Goal: Obtain resource: Download file/media

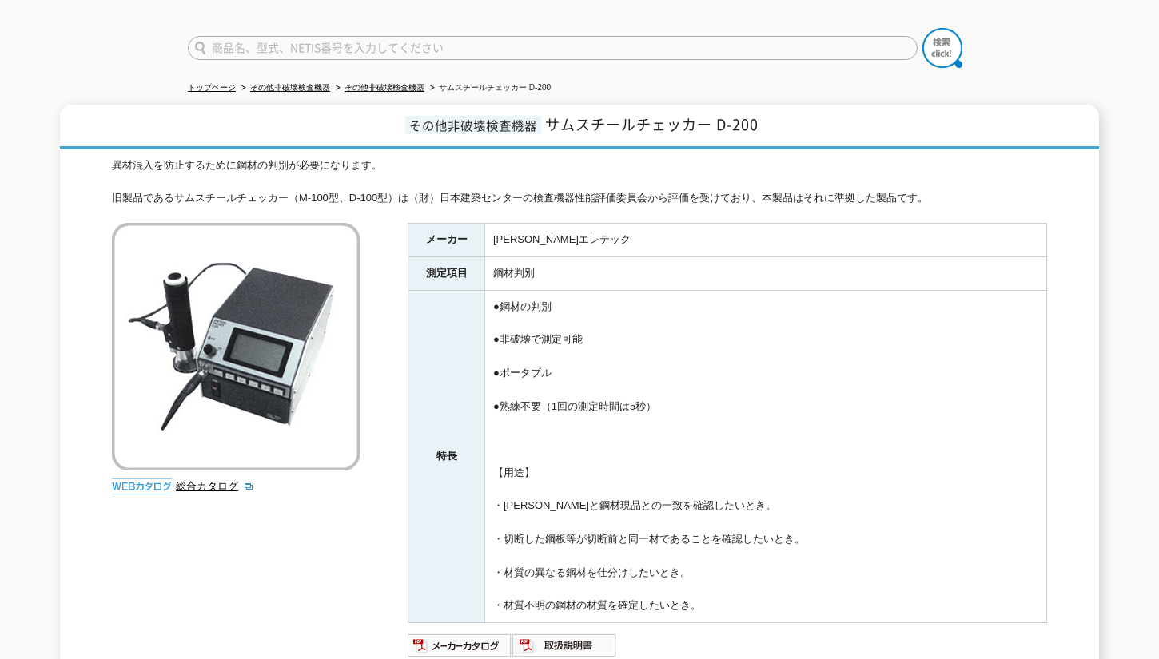
scroll to position [240, 0]
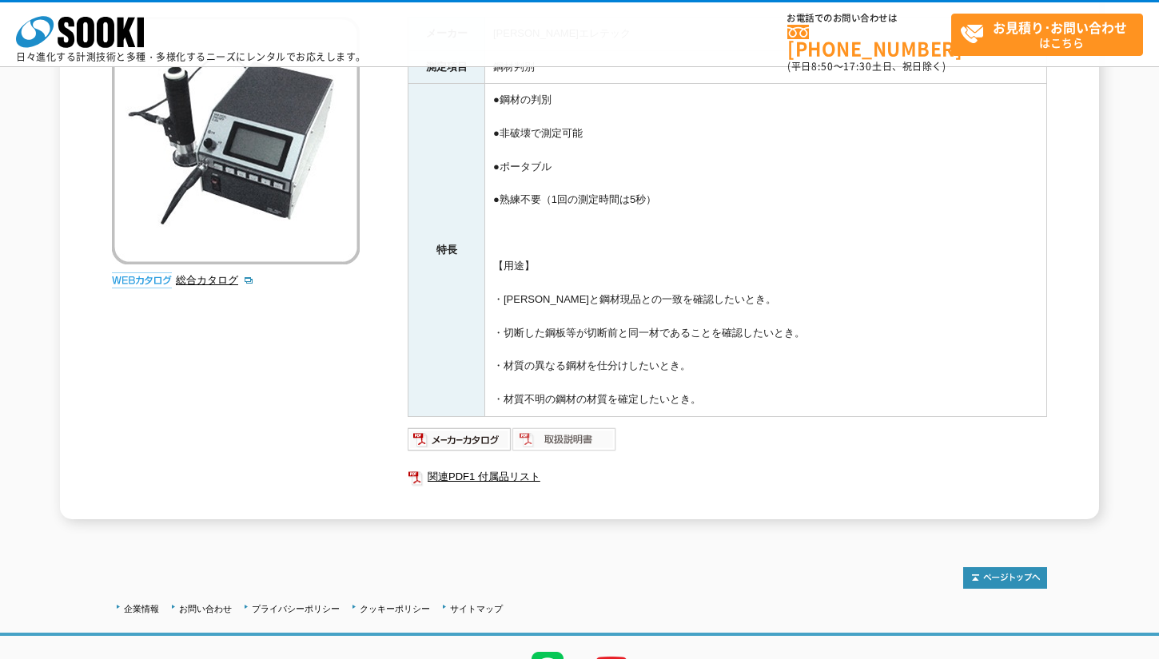
click at [551, 439] on img at bounding box center [564, 440] width 105 height 26
click at [452, 440] on img at bounding box center [460, 440] width 105 height 26
click at [500, 477] on link "関連PDF1 付属品リスト" at bounding box center [727, 477] width 639 height 21
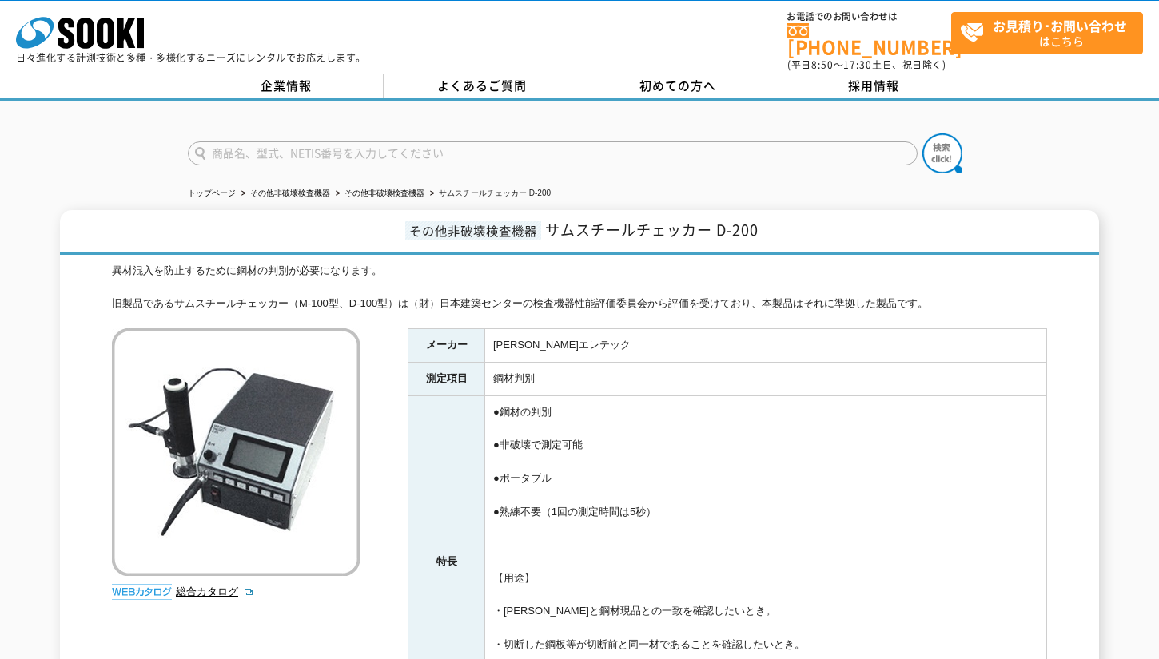
scroll to position [0, 0]
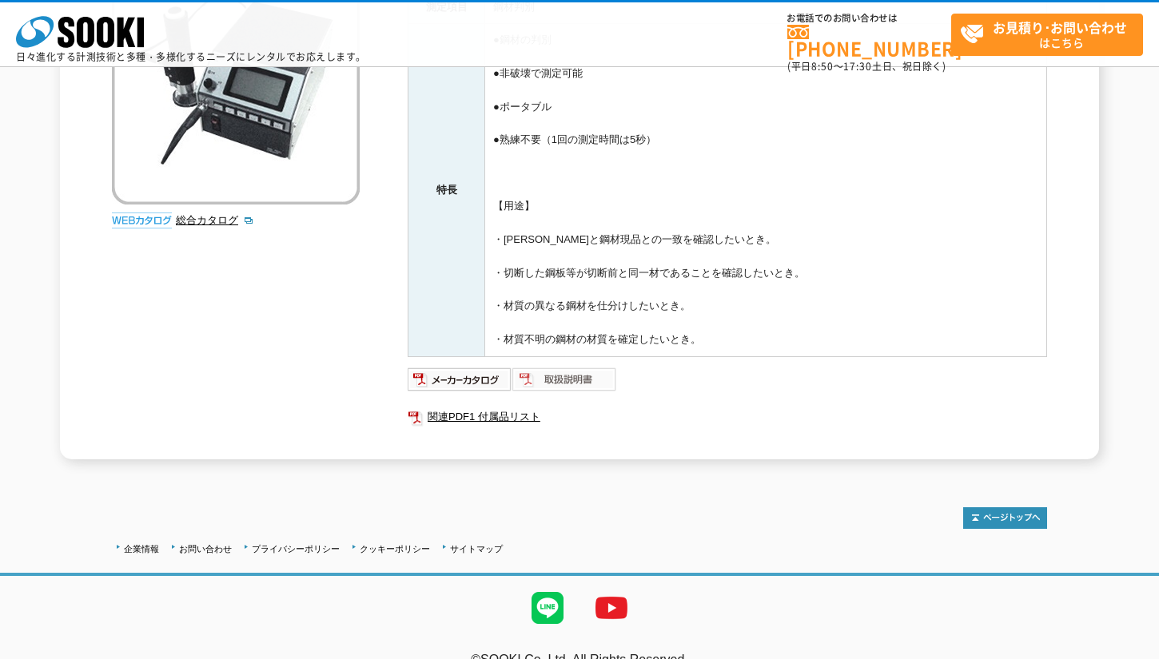
scroll to position [327, 0]
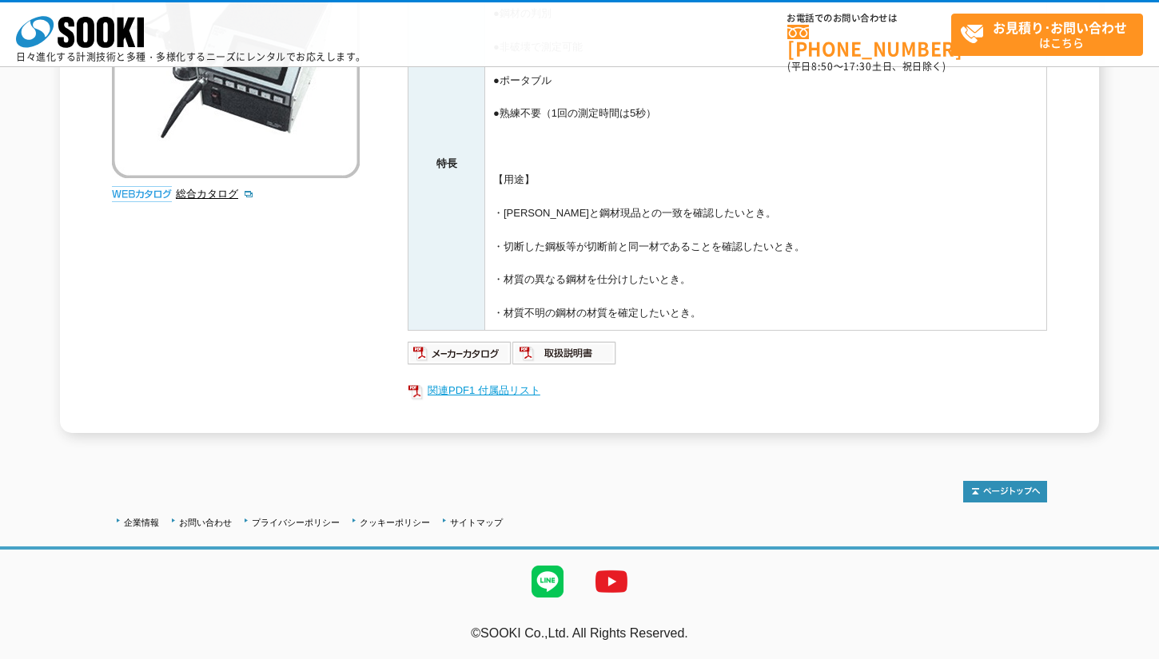
click at [479, 387] on link "関連PDF1 付属品リスト" at bounding box center [727, 390] width 639 height 21
click at [571, 352] on img at bounding box center [564, 353] width 105 height 26
